Goal: Complete application form

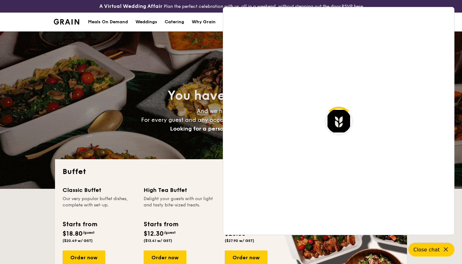
select select
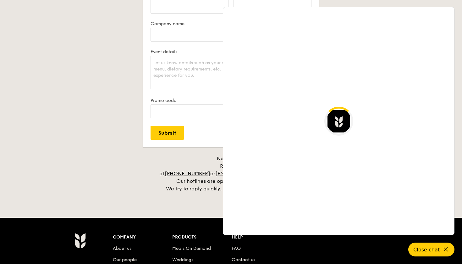
scroll to position [1193, 0]
click at [121, 115] on div "Plan now We love hearing from our customers. Talk to us about anything. We are …" at bounding box center [231, 47] width 352 height 292
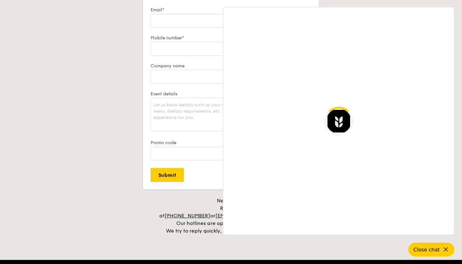
scroll to position [1085, 0]
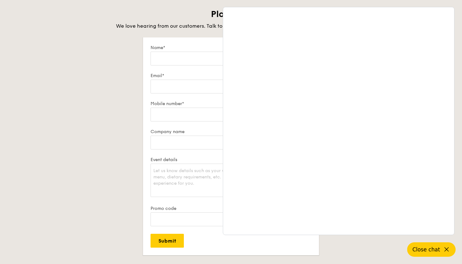
click at [445, 251] on icon at bounding box center [447, 249] width 8 height 8
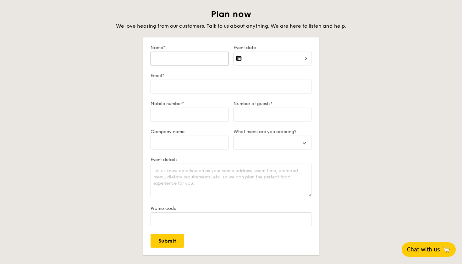
click at [191, 59] on input "Name*" at bounding box center [189, 59] width 78 height 14
type input "Y"
select select
type input "[PERSON_NAME]"
select select
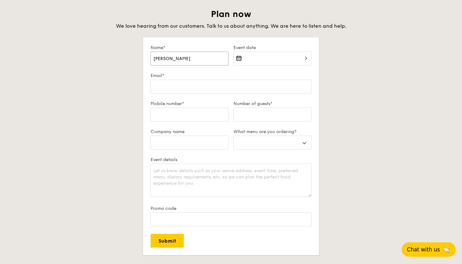
type input "YiL"
select select
type input "YiLi"
select select
type input "YiLin"
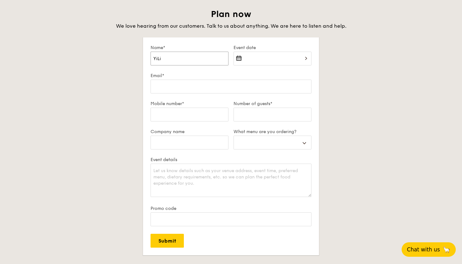
select select
type input "YiLin"
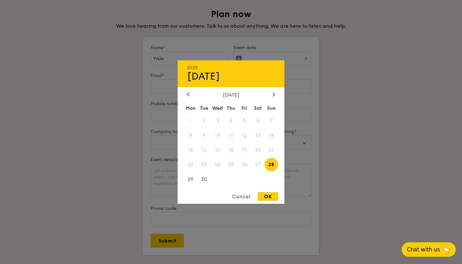
click at [275, 98] on div "[DATE] Mon Tue Wed Thu Fri Sat Sun 1 2 3 4 5 6 7 8 9 10 11 12 13 14 15 16 17 18…" at bounding box center [230, 139] width 107 height 96
click at [275, 94] on icon at bounding box center [273, 94] width 3 height 4
click at [272, 121] on span "2" at bounding box center [272, 120] width 14 height 14
click at [269, 197] on div "OK" at bounding box center [268, 196] width 20 height 8
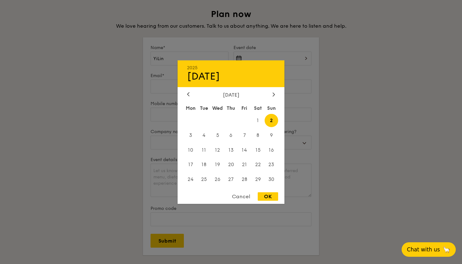
type input "[DATE]"
select select
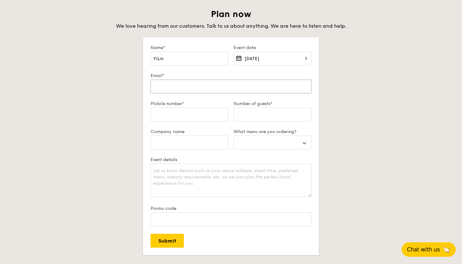
type input "y"
select select
type input "yi"
select select
type input "yil"
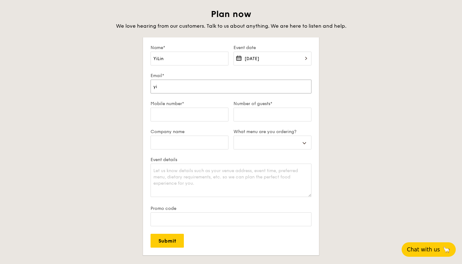
select select
type input "yili"
select select
type input "yilin"
select select
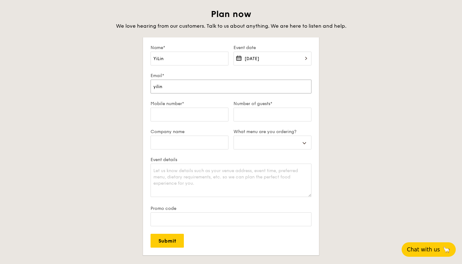
type input "yilin."
select select
type input "yilin.u"
select select
type input "yilin.un"
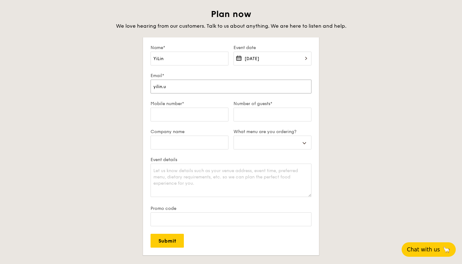
select select
type input "yilin.una"
select select
type input "yilin.unag"
select select
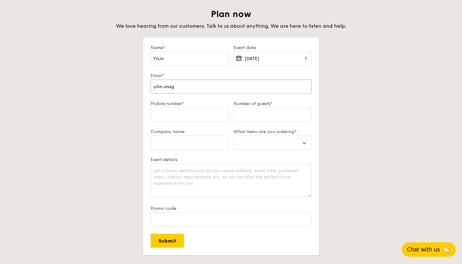
type input "yilin.unagi"
select select
type input "yilin.unagi@"
select select
type input "yilin.unagi@g"
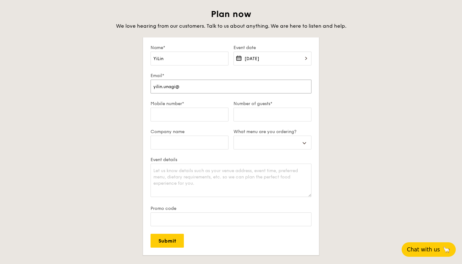
select select
type input "yilin.unagi@gm"
select select
type input "yilin.unagi@gmi"
select select
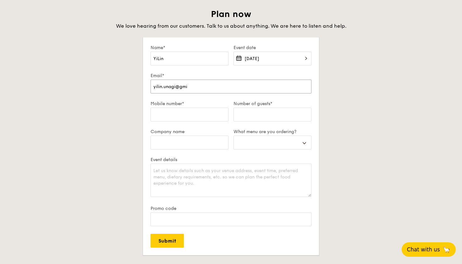
type input "yilin.unagi@gmil"
select select
type input "yilin.unagi@gmil."
select select
type input "yilin.unagi@gmil.a"
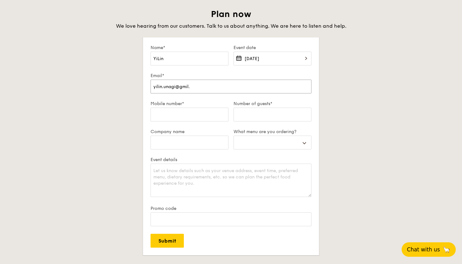
select select
type input "yilin.unagi@gmil."
select select
type input "yilin.unagi@gmil"
select select
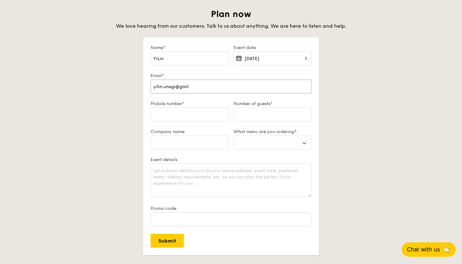
type input "yilin.unagi@gmi"
select select
type input "yilin.unagi@gm"
select select
type input "yilin.unagi@gma"
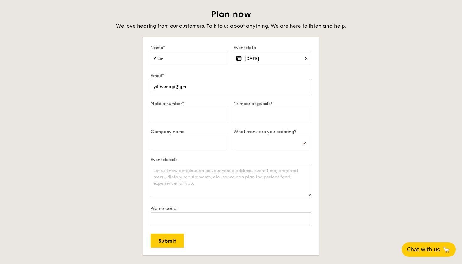
select select
type input "yilin.unagi@gmai"
select select
type input "[EMAIL_ADDRESS]"
select select
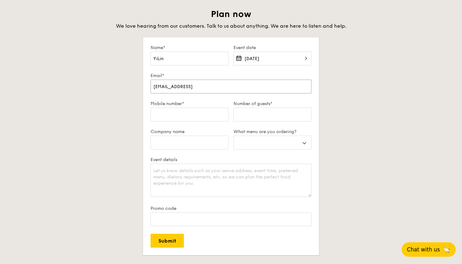
type input "[EMAIL_ADDRESS]."
select select
type input "yilin.unagi@gmail.c"
select select
type input "[EMAIL_ADDRESS][DOMAIN_NAME]"
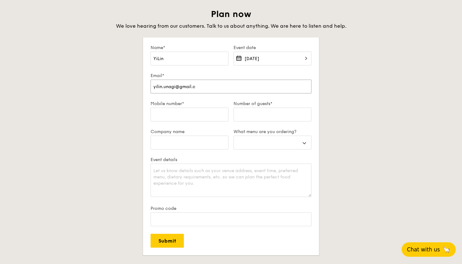
select select
type input "[EMAIL_ADDRESS][DOMAIN_NAME]"
select select
type input "[EMAIL_ADDRESS][DOMAIN_NAME]"
type input "8"
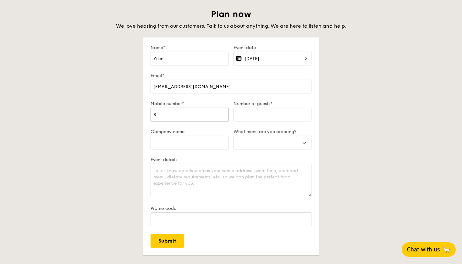
select select
type input "81"
select select
type input "813"
select select
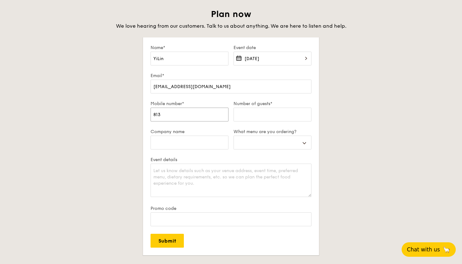
type input "8138"
select select
type input "81387"
select select
type input "813877"
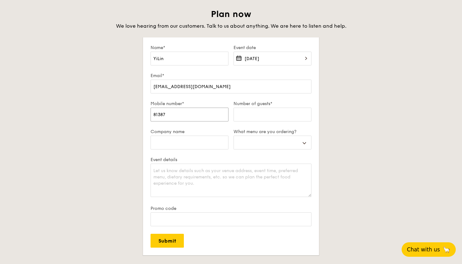
select select
type input "8138776"
select select
type input "81387766"
select select
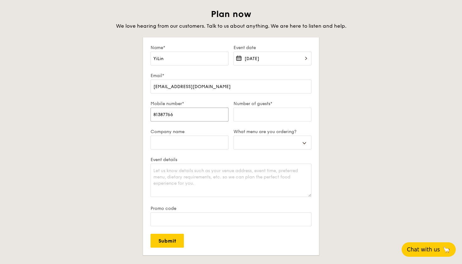
type input "81387766"
type input "9"
select select
type input "90"
select select
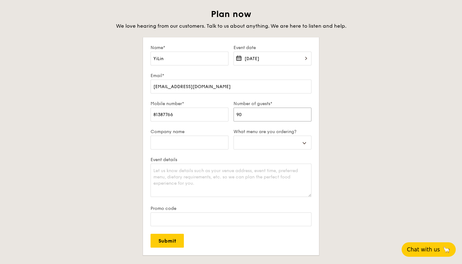
type input "9"
select select
type input "95"
select select
type input "95"
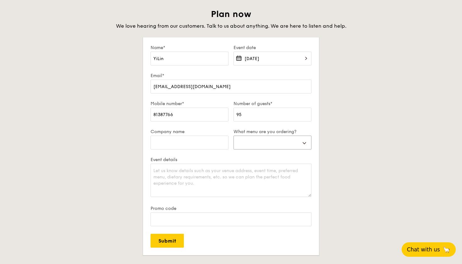
select select "buffet"
click at [228, 173] on textarea "Event details" at bounding box center [230, 179] width 161 height 33
click at [207, 179] on textarea "niece's 100 day party at 1pm [DATE][DATE]. looking to cater for about 95 people…" at bounding box center [230, 179] width 161 height 33
click at [251, 178] on textarea "niece's 100 day party at 1pm [DATE][DATE]. looking to cater for about 95 people…" at bounding box center [230, 179] width 161 height 33
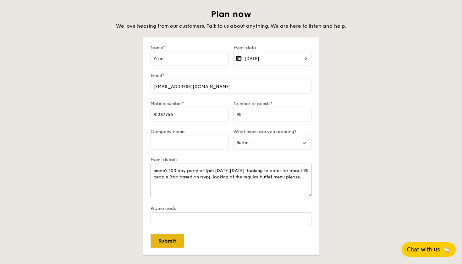
type textarea "niece's 100 day party at 1pm [DATE][DATE]. looking to cater for about 95 people…"
click at [167, 242] on input "Submit" at bounding box center [166, 240] width 33 height 14
select select
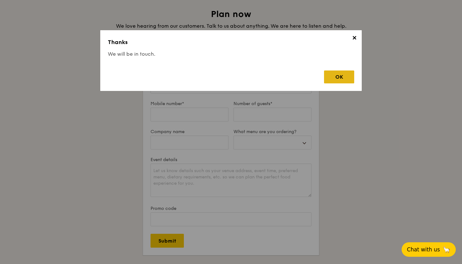
click at [336, 71] on div "OK" at bounding box center [339, 76] width 30 height 13
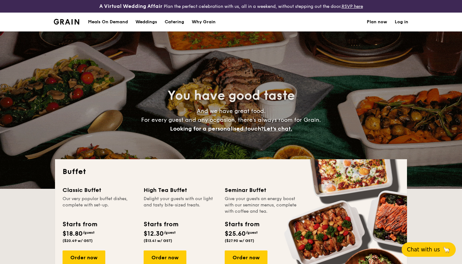
scroll to position [0, 0]
